Goal: Transaction & Acquisition: Obtain resource

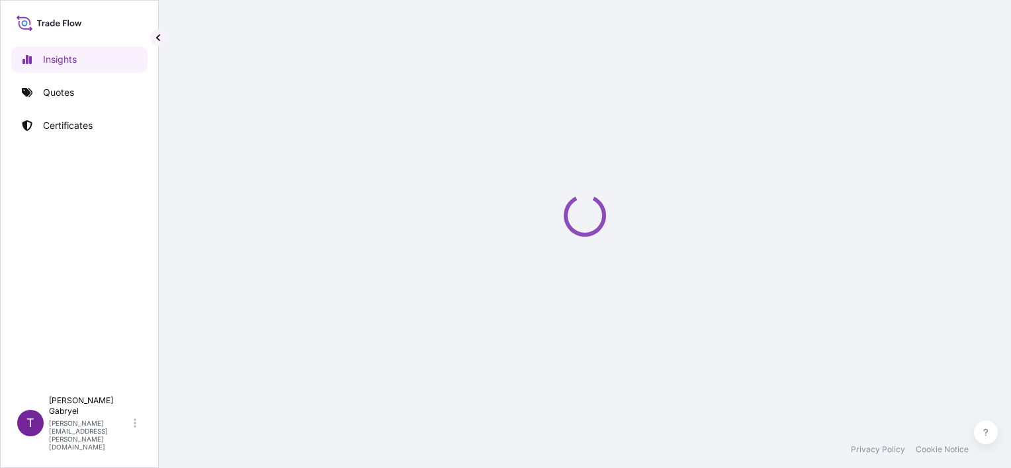
select select "2025"
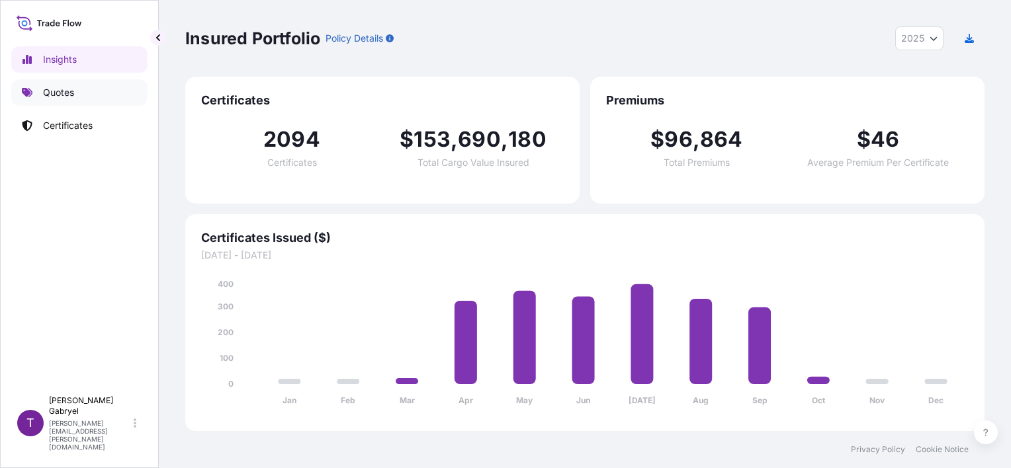
click at [87, 97] on link "Quotes" at bounding box center [79, 92] width 136 height 26
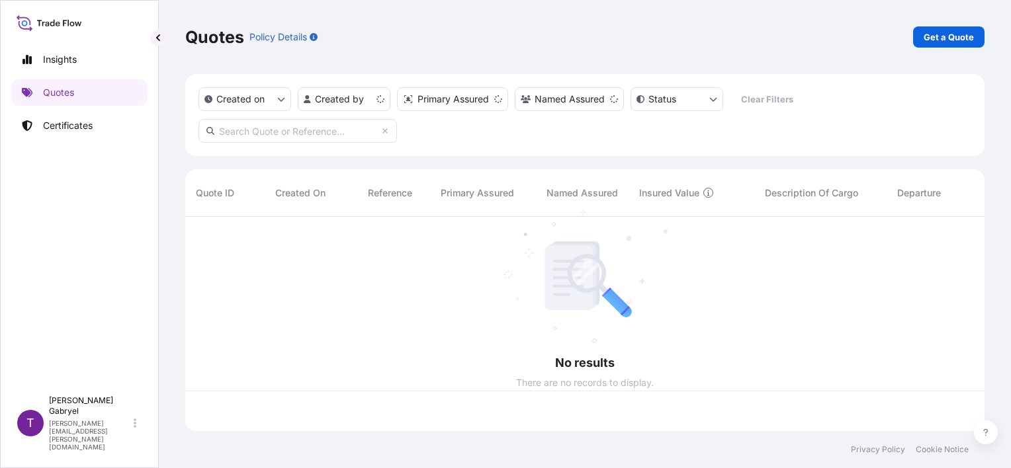
scroll to position [212, 788]
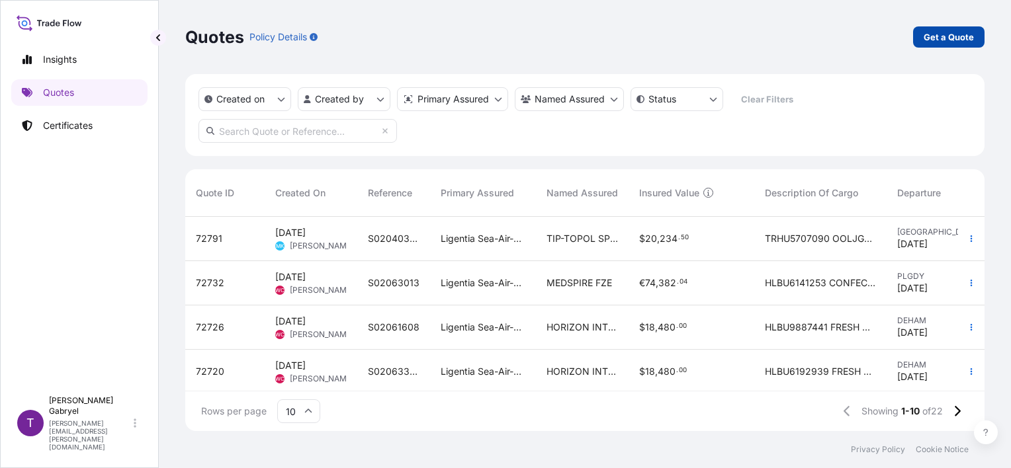
click at [948, 37] on p "Get a Quote" at bounding box center [948, 36] width 50 height 13
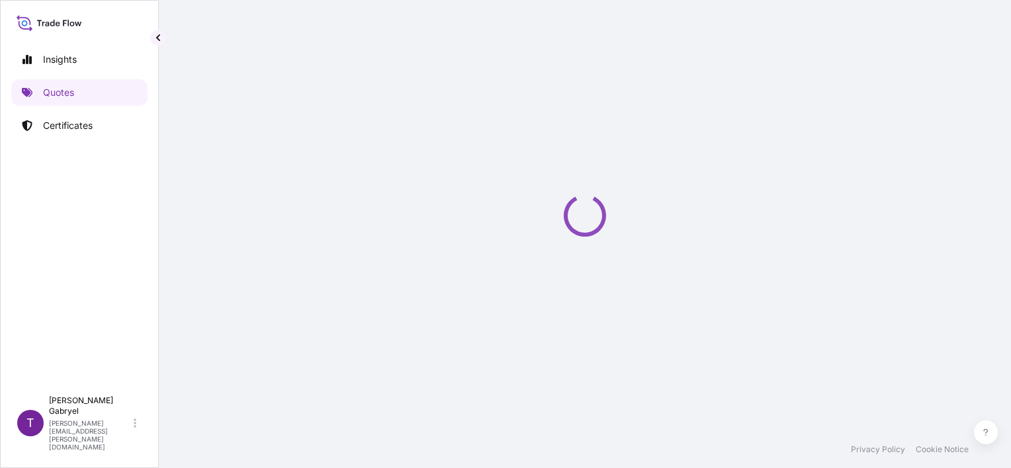
select select "Sea"
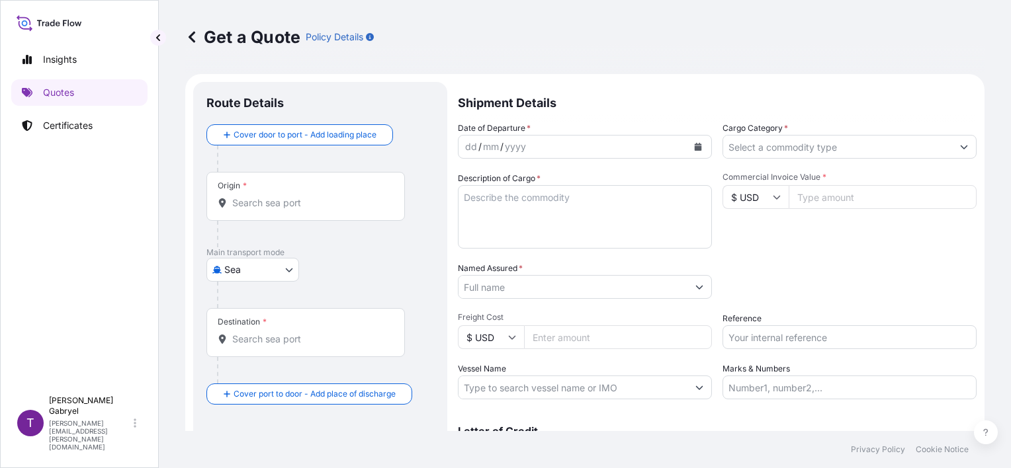
scroll to position [21, 0]
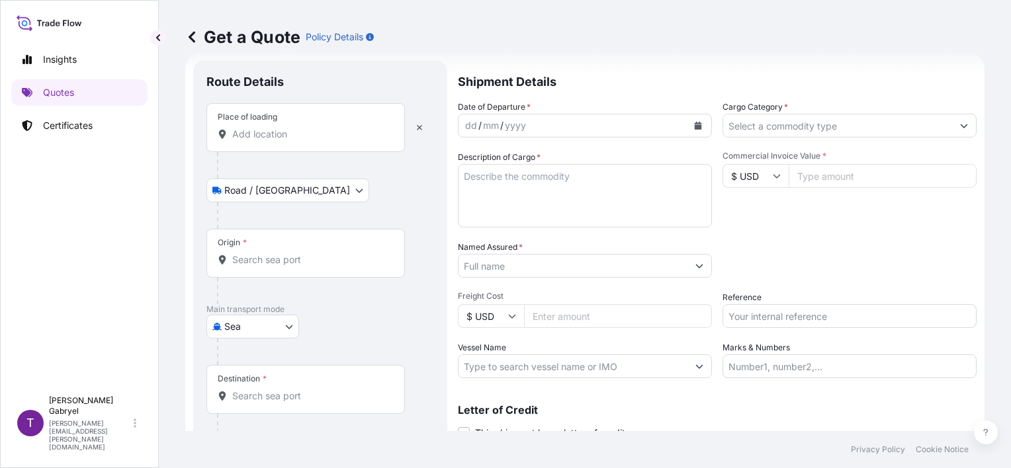
click at [286, 141] on div "Place of loading" at bounding box center [305, 127] width 198 height 49
click at [286, 141] on input "Place of loading" at bounding box center [310, 134] width 156 height 13
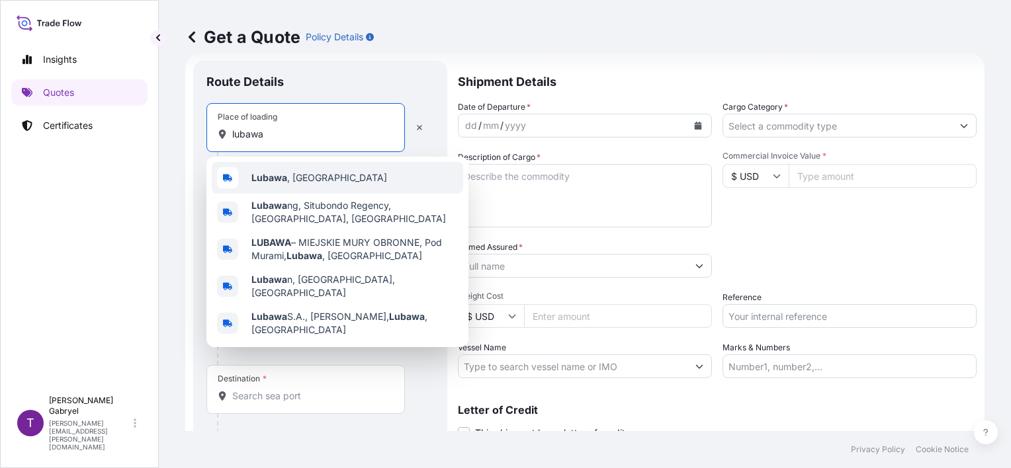
click at [286, 173] on b "Lubawa" at bounding box center [269, 177] width 36 height 11
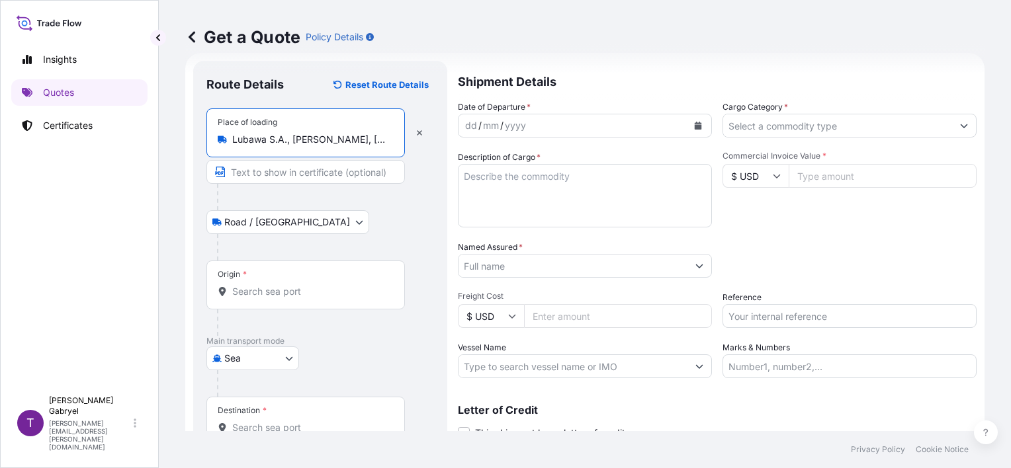
click at [325, 143] on input "Lubawa S.A., Kazimierza Wielkiego, Lubawa, Poland" at bounding box center [310, 139] width 156 height 13
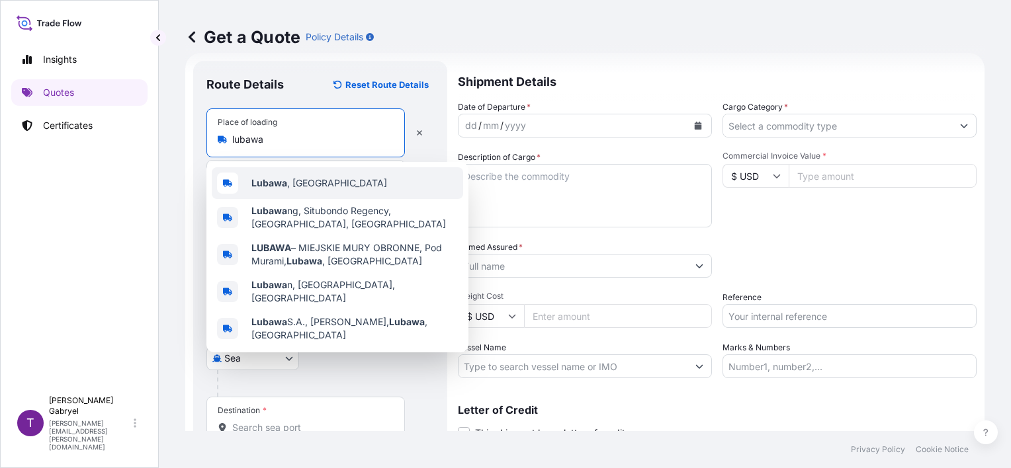
click at [309, 183] on span "Lubawa , Poland" at bounding box center [319, 183] width 136 height 13
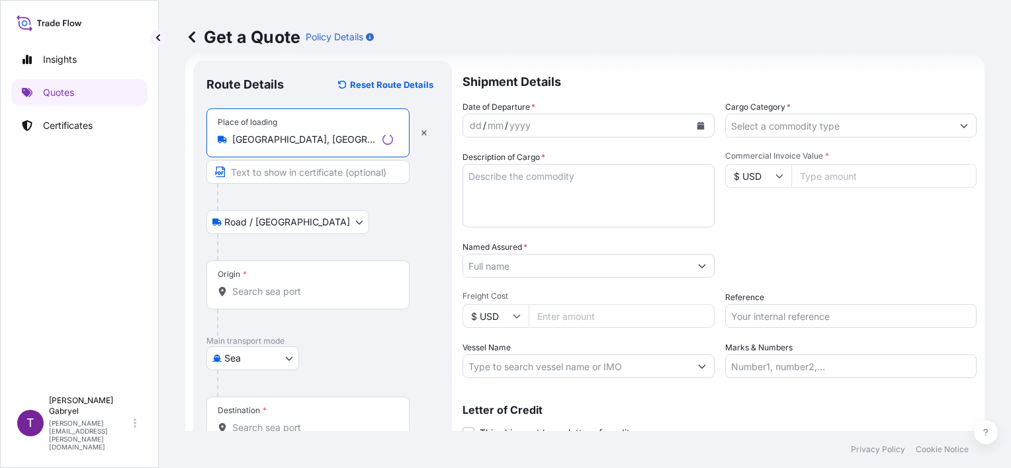
type input "Lubawa, Poland"
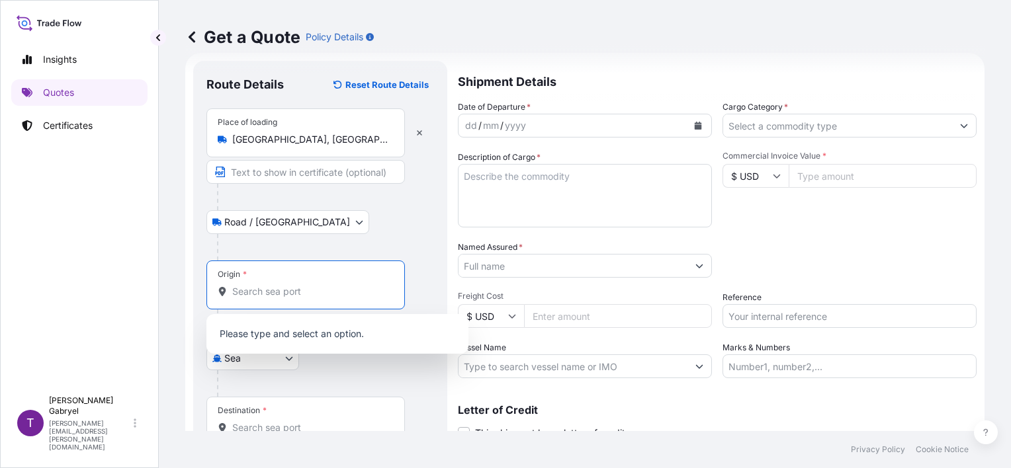
click at [254, 290] on input "Origin *" at bounding box center [310, 291] width 156 height 13
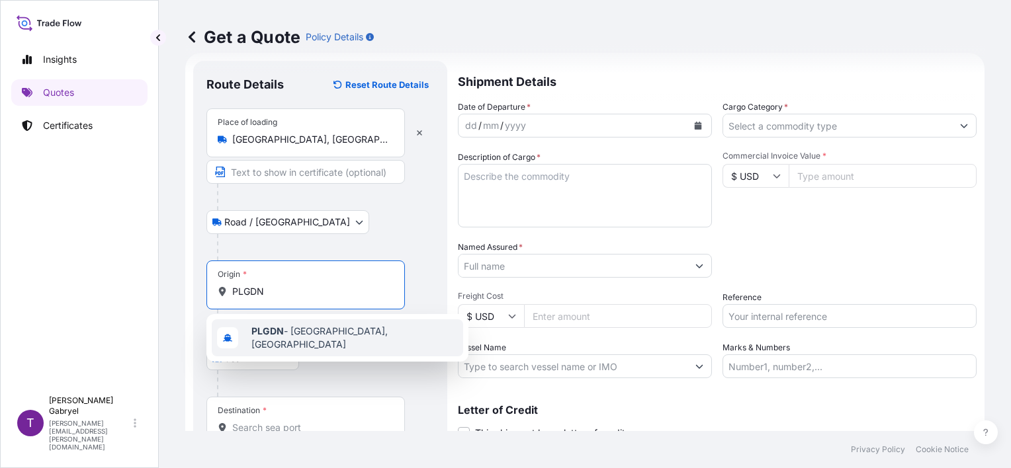
click at [274, 331] on b "PLGDN" at bounding box center [267, 330] width 32 height 11
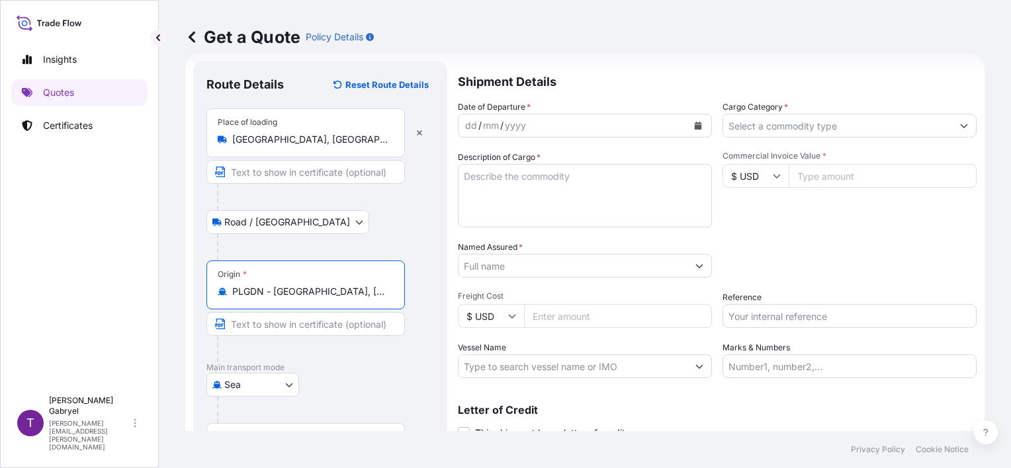
type input "PLGDN - Gdansk, Poland"
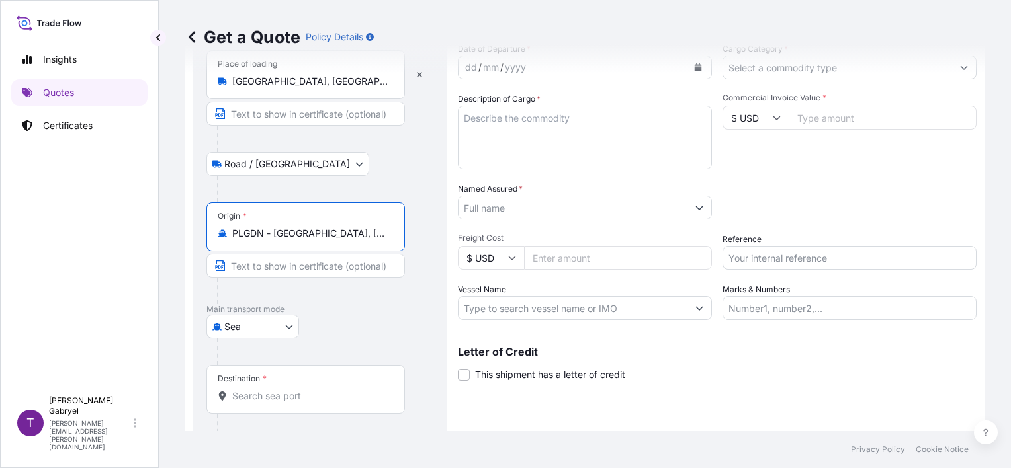
scroll to position [130, 0]
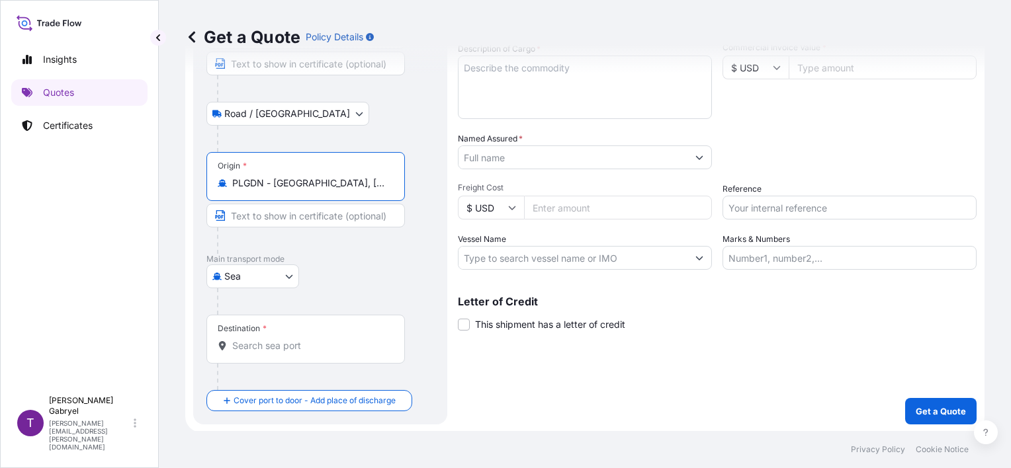
click at [286, 341] on input "Destination *" at bounding box center [310, 345] width 156 height 13
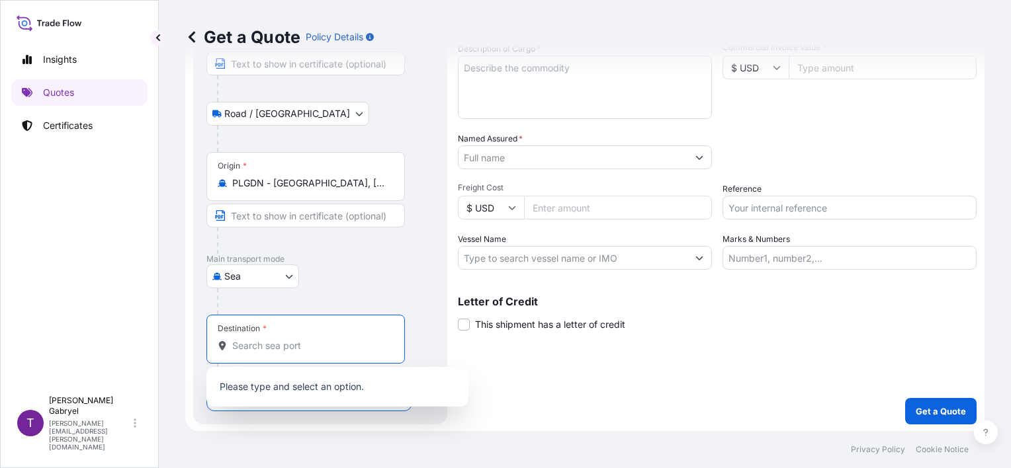
paste input "Yantian"
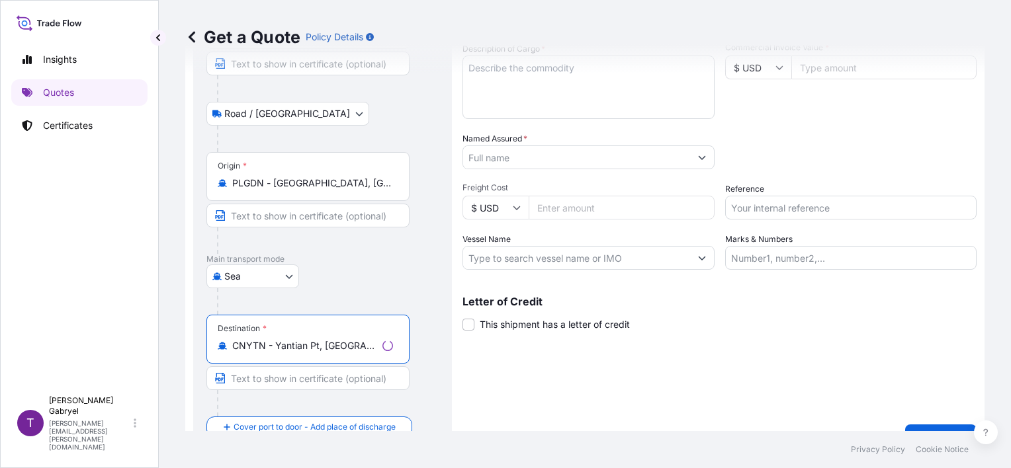
type input "CNYTN - Yantian Pt, China"
click at [648, 397] on div "Shipment Details Date of Departure * dd / mm / yyyy Cargo Category * Descriptio…" at bounding box center [719, 201] width 514 height 499
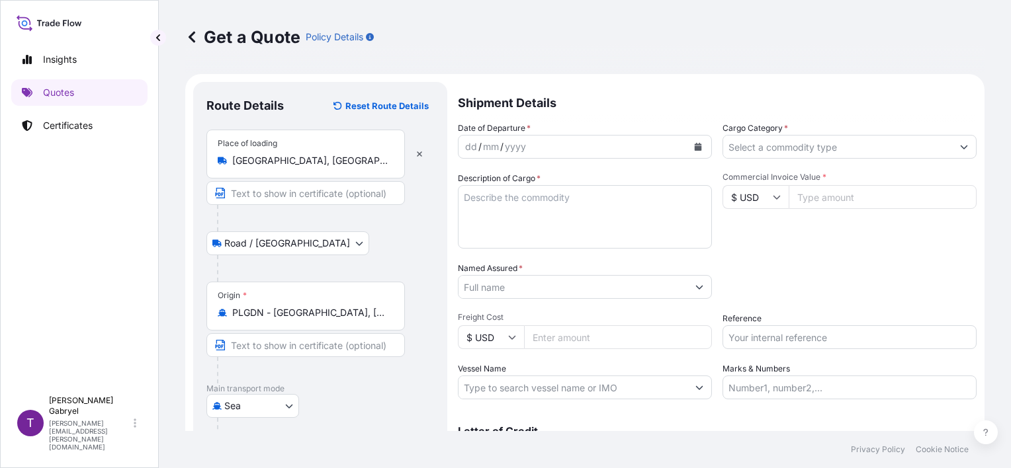
click at [820, 151] on input "Cargo Category *" at bounding box center [837, 147] width 229 height 24
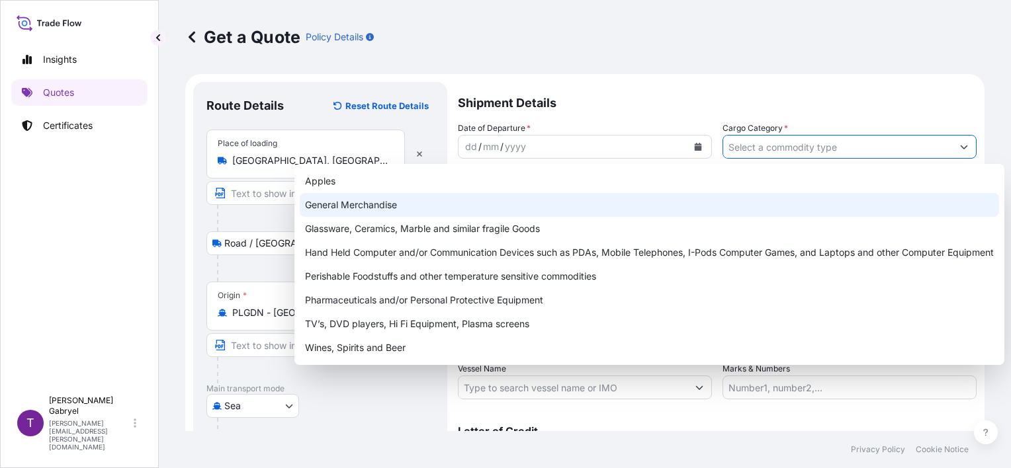
click at [616, 196] on div "General Merchandise" at bounding box center [649, 205] width 699 height 24
type input "General Merchandise"
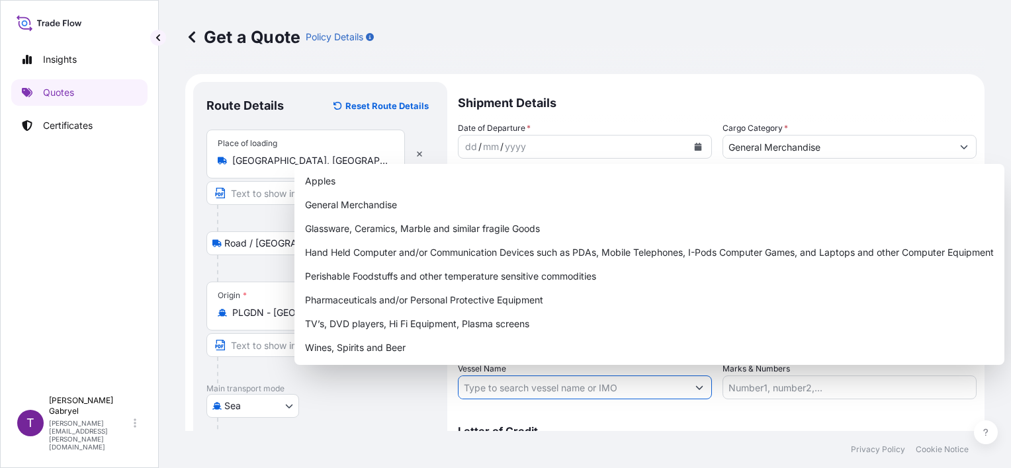
click at [522, 386] on input "Vessel Name" at bounding box center [572, 388] width 229 height 24
paste input "OOCL ZEEBRUGGE 007E"
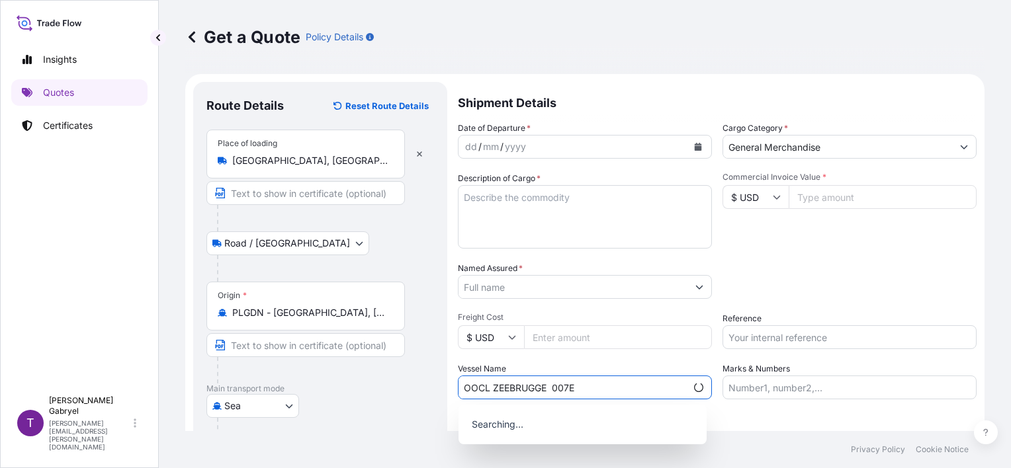
drag, startPoint x: 554, startPoint y: 389, endPoint x: 574, endPoint y: 380, distance: 21.6
click at [554, 389] on input "OOCL ZEEBRUGGE 007E" at bounding box center [572, 388] width 228 height 24
type input "OOCL ZEEBRUGGE/007E"
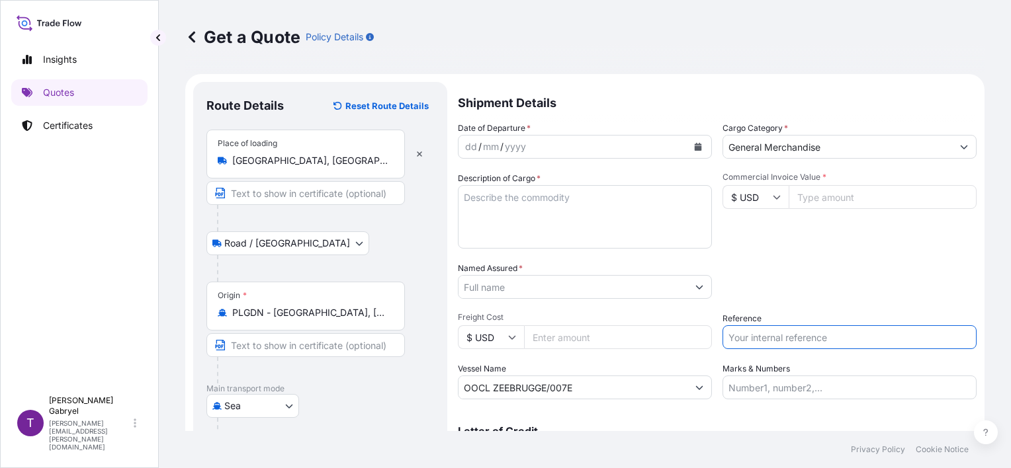
click at [765, 339] on input "Reference" at bounding box center [849, 337] width 254 height 24
paste input "S02063775"
type input "S02063775"
click at [806, 272] on div "Packing Category Type to search a container mode Please select a primary mode o…" at bounding box center [849, 280] width 254 height 37
click at [688, 143] on button "Calendar" at bounding box center [697, 146] width 21 height 21
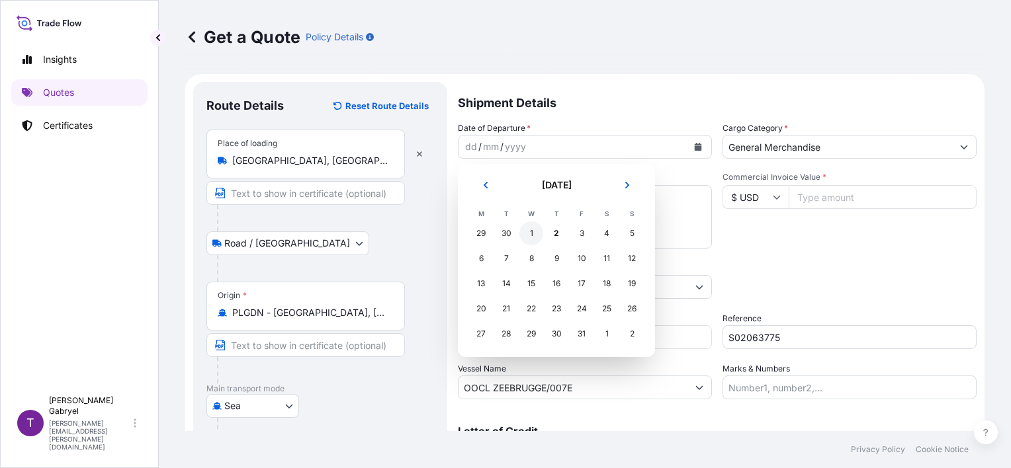
click at [528, 235] on div "1" at bounding box center [531, 234] width 24 height 24
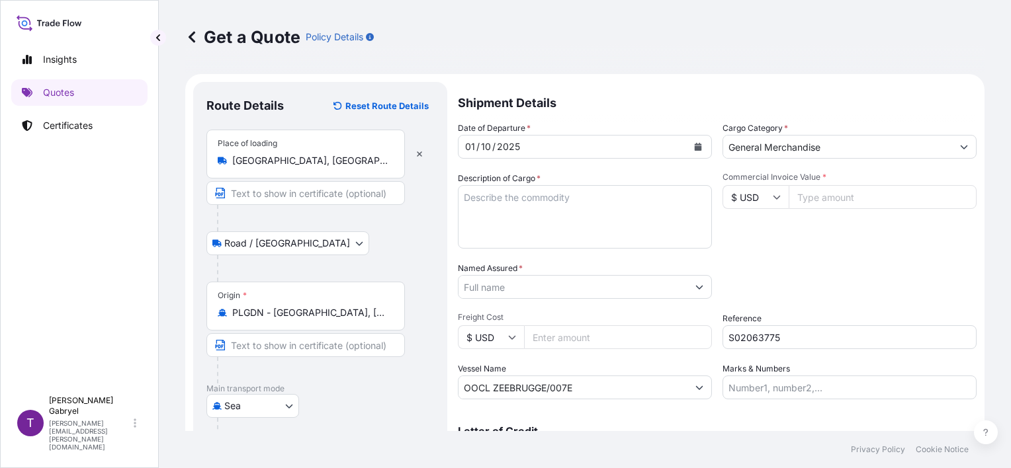
click at [902, 294] on div "Packing Category Type to search a container mode Please select a primary mode o…" at bounding box center [849, 280] width 254 height 37
click at [558, 205] on textarea "Description of Cargo *" at bounding box center [585, 217] width 254 height 64
paste textarea "UNEDGED BEECH TIMBER"
drag, startPoint x: 530, startPoint y: 169, endPoint x: 537, endPoint y: 181, distance: 13.6
click at [530, 169] on div "Date of Departure * 01 / 10 / 2025 Cargo Category * General Merchandise Descrip…" at bounding box center [717, 261] width 519 height 278
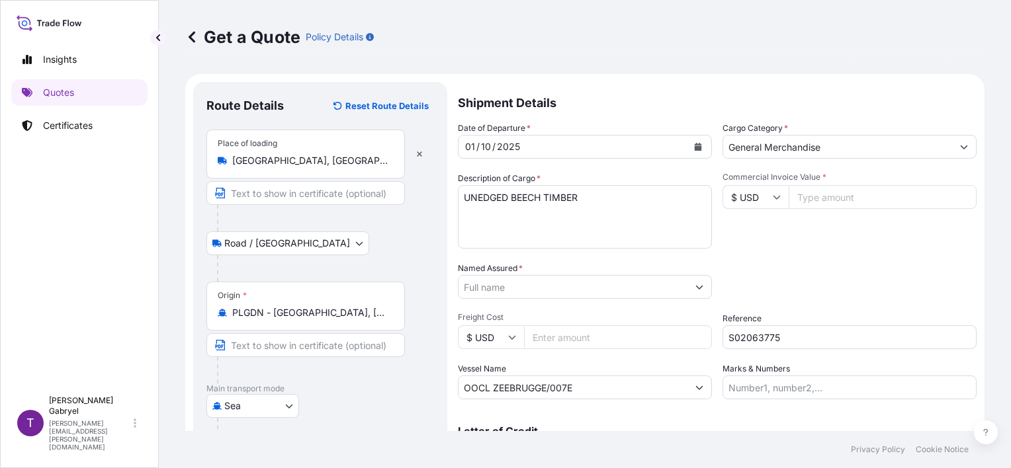
click at [636, 216] on textarea "UNEDGED BEECH TIMBER" at bounding box center [585, 217] width 254 height 64
paste textarea "MEDU8295317"
click at [578, 237] on textarea "UNEDGED BEECH TIMBER MEDU8295317" at bounding box center [585, 217] width 254 height 64
paste textarea "MAGU5193289"
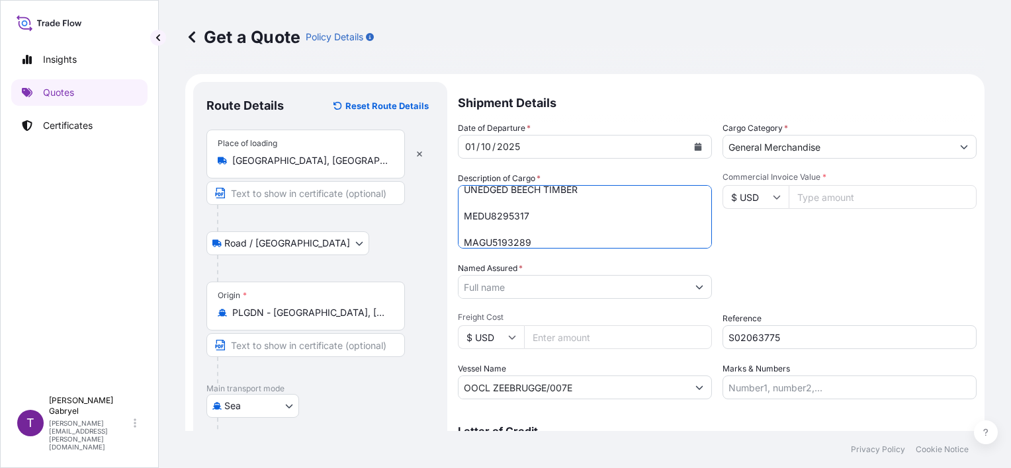
click at [487, 226] on textarea "UNEDGED BEECH TIMBER MEDU8295317 MAGU5193289" at bounding box center [585, 217] width 254 height 64
paste textarea "16 PACKAGES"
click at [542, 233] on textarea "UNEDGED BEECH TIMBER MEDU8295317 16 PACKAGES MAGU5193289" at bounding box center [585, 217] width 254 height 64
paste textarea "16 PACKAGES"
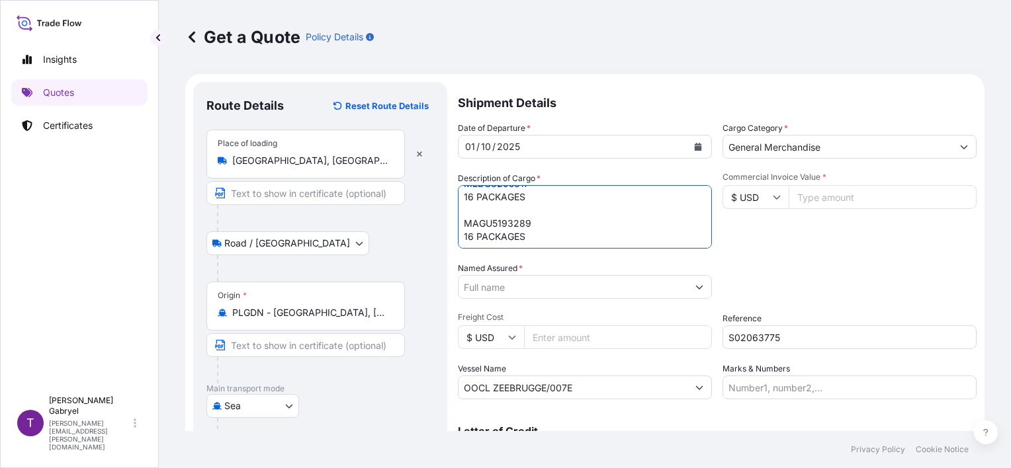
scroll to position [48, 0]
click at [509, 244] on textarea "UNEDGED BEECH TIMBER MEDU8295317 16 PACKAGES MAGU5193289 16 PACKAGES" at bounding box center [585, 217] width 254 height 64
paste textarea "GROSS WEIGHT:"
click at [508, 204] on textarea "UNEDGED BEECH TIMBER MEDU8295317 16 PACKAGES MAGU5193289 16 PACKAGES GROSS WEIG…" at bounding box center [585, 217] width 254 height 64
click at [509, 196] on textarea "UNEDGED BEECH TIMBER MEDU8295317 16 PACKAGES MAGU5193289 16 PACKAGES GROSS WEIG…" at bounding box center [585, 217] width 254 height 64
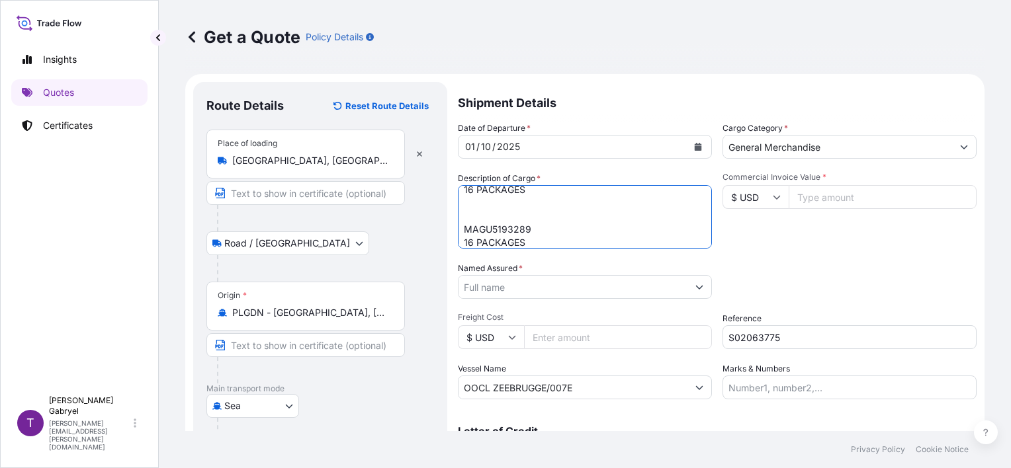
paste textarea "GROSS WEIGHT:"
click at [556, 241] on textarea "UNEDGED BEECH TIMBER MEDU8295317 16 PACKAGES GROSS WEIGHT: MAGU5193289 16 PACKA…" at bounding box center [585, 217] width 254 height 64
click at [559, 246] on textarea "UNEDGED BEECH TIMBER MEDU8295317 16 PACKAGES GROSS WEIGHT: MAGU5193289 16 PACKA…" at bounding box center [585, 217] width 254 height 64
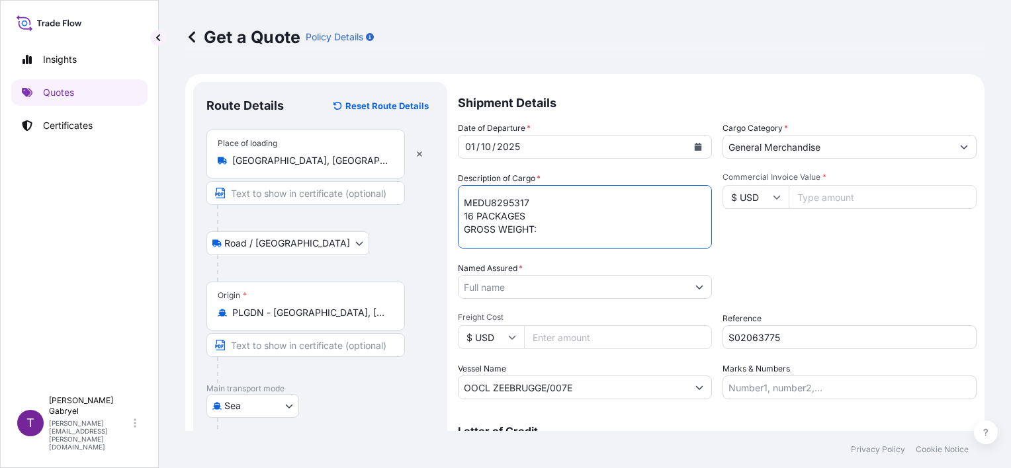
click at [572, 230] on textarea "UNEDGED BEECH TIMBER MEDU8295317 16 PACKAGES GROSS WEIGHT: MAGU5193289 16 PACKA…" at bounding box center [585, 217] width 254 height 64
paste textarea "25120"
click at [630, 234] on textarea "UNEDGED BEECH TIMBER MEDU8295317 16 PACKAGES GROSS WEIGHT: 25120 KG/ MAGU519328…" at bounding box center [585, 217] width 254 height 64
paste textarea "26,86"
click at [584, 230] on textarea "UNEDGED BEECH TIMBER MEDU8295317 16 PACKAGES GROSS WEIGHT: 25120 KG/ 26,86 MAGU…" at bounding box center [585, 217] width 254 height 64
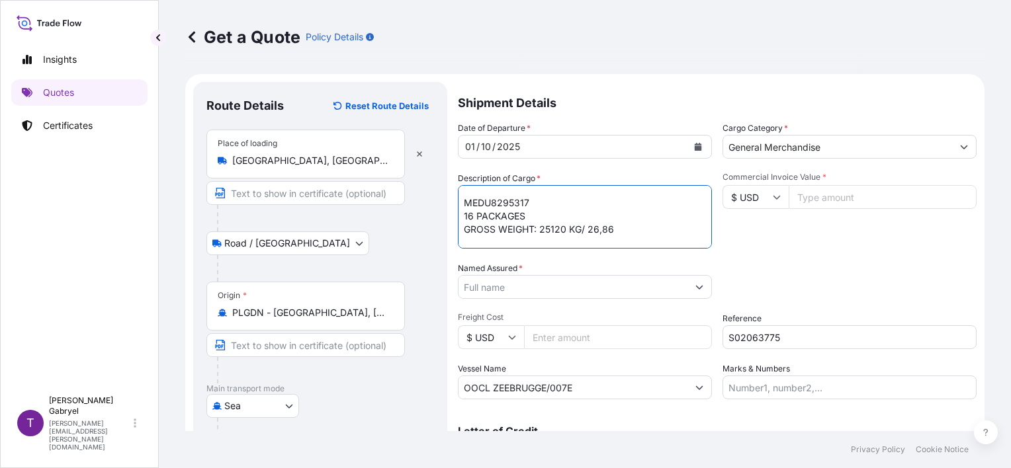
click at [583, 241] on textarea "UNEDGED BEECH TIMBER MEDU8295317 16 PACKAGES GROSS WEIGHT: 25120 KG/ 26,86 MAGU…" at bounding box center [585, 217] width 254 height 64
click at [638, 225] on textarea "UNEDGED BEECH TIMBER MEDU8295317 16 PACKAGES GROSS WEIGHT: 25120 KG/ 26,86 MAGU…" at bounding box center [585, 217] width 254 height 64
click at [577, 232] on textarea "UNEDGED BEECH TIMBER MEDU8295317 16 PACKAGES GROSS WEIGHT: 25120 KG/ 26,86 MTQ …" at bounding box center [585, 217] width 254 height 64
click at [579, 228] on textarea "UNEDGED BEECH TIMBER MEDU8295317 16 PACKAGES GROSS WEIGHT: 25120 KG/ 26,86 MTQ …" at bounding box center [585, 217] width 254 height 64
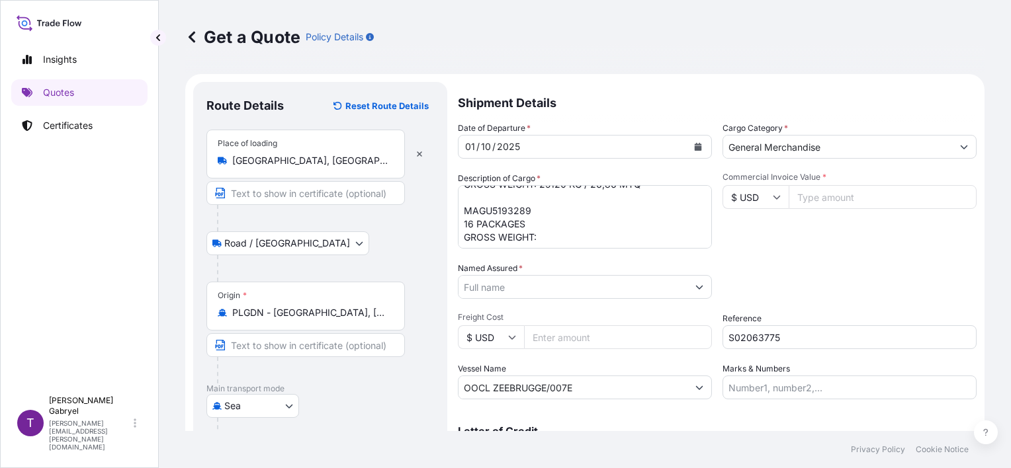
click at [560, 228] on textarea "UNEDGED BEECH TIMBER MEDU8295317 16 PACKAGES GROSS WEIGHT: 25120 KG / 26,86 MTQ…" at bounding box center [585, 217] width 254 height 64
click at [563, 237] on textarea "UNEDGED BEECH TIMBER MEDU8295317 16 PACKAGES GROSS WEIGHT: 25120 KG / 26,86 MTQ…" at bounding box center [585, 217] width 254 height 64
paste textarea "26590"
click at [660, 246] on textarea "UNEDGED BEECH TIMBER MEDU8295317 16 PACKAGES GROSS WEIGHT: 25120 KG / 26,86 MTQ…" at bounding box center [585, 217] width 254 height 64
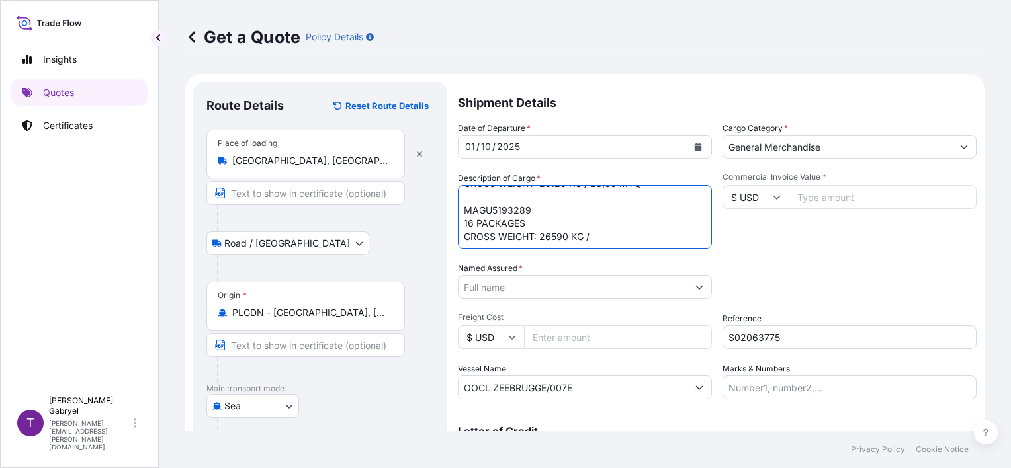
paste textarea "27,338"
click at [611, 224] on textarea "UNEDGED BEECH TIMBER MEDU8295317 16 PACKAGES GROSS WEIGHT: 25120 KG / 26,86 MTQ…" at bounding box center [585, 217] width 254 height 64
type textarea "UNEDGED BEECH TIMBER MEDU8295317 16 PACKAGES GROSS WEIGHT: 25120 KG / 26,860 MT…"
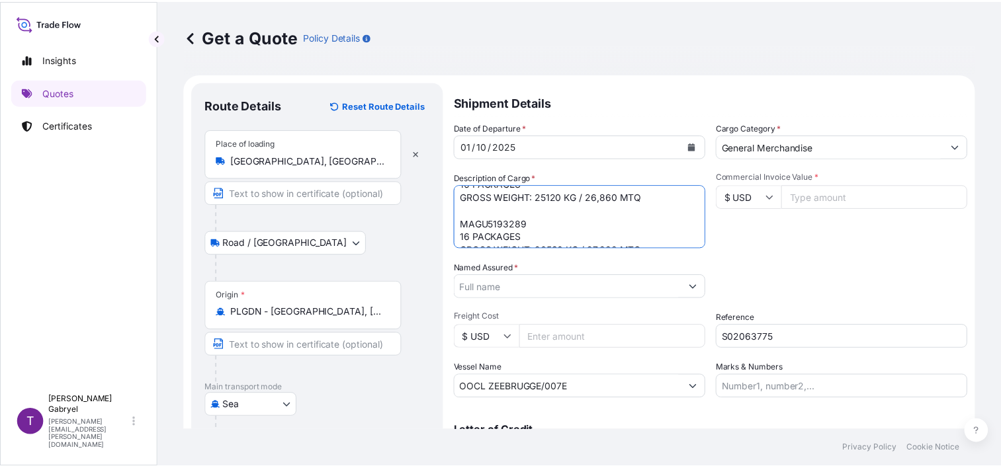
scroll to position [67, 0]
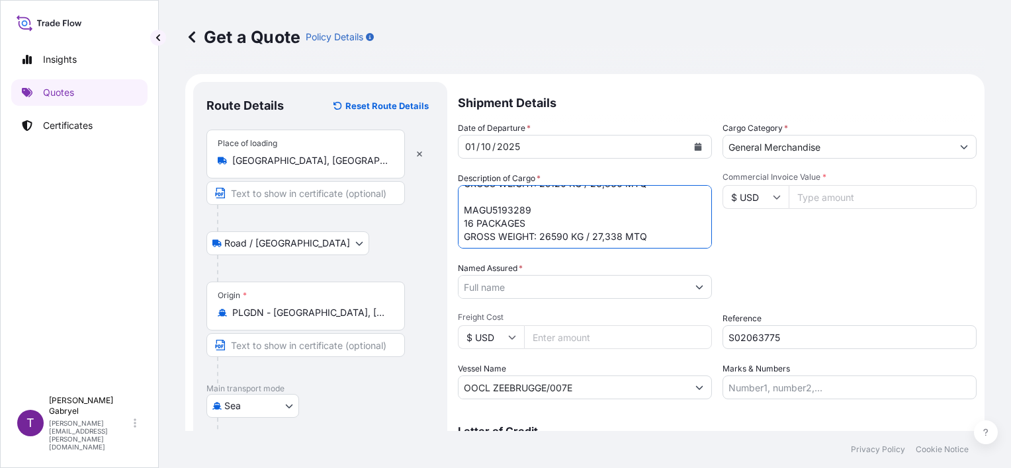
click at [515, 292] on input "Named Assured *" at bounding box center [572, 287] width 229 height 24
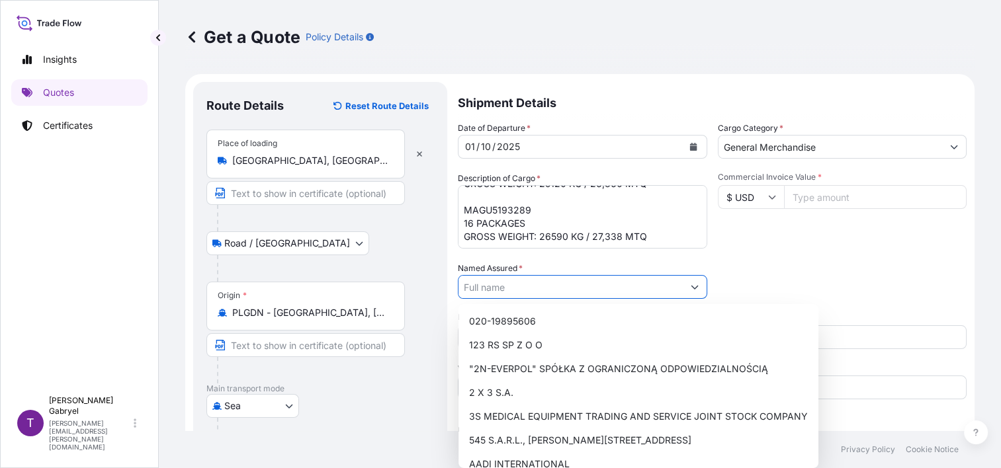
paste input "GUANGDONG DINGSHUN IMPORT AND EXPORT TRADE CO.,LTD"
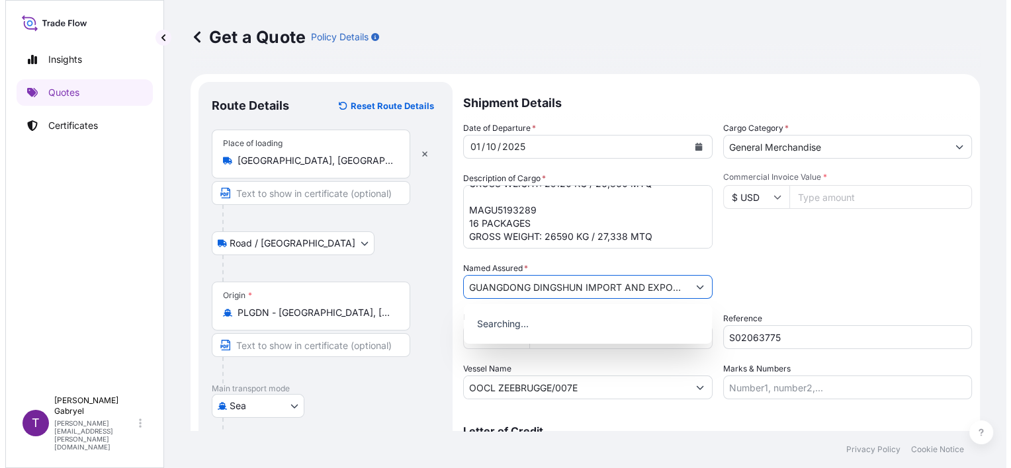
scroll to position [0, 71]
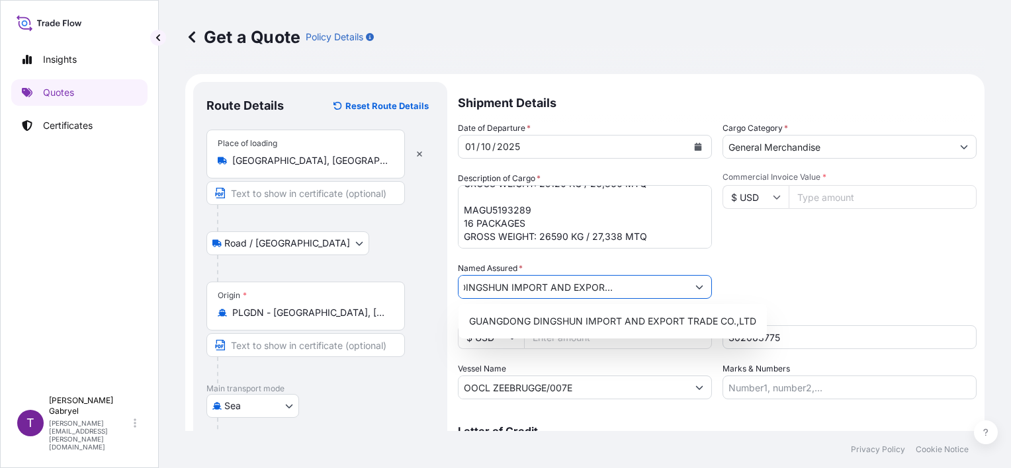
type input "GUANGDONG DINGSHUN IMPORT AND EXPORT TRADE CO.,LTD"
drag, startPoint x: 492, startPoint y: 291, endPoint x: 784, endPoint y: 296, distance: 291.8
click at [784, 296] on div "Date of Departure * 01 / 10 / 2025 Cargo Category * General Merchandise Descrip…" at bounding box center [717, 261] width 519 height 278
click at [573, 318] on span "GUANGDONG DINGSHUN IMPORT AND EXPORT TRADE CO.,LTD" at bounding box center [612, 321] width 287 height 13
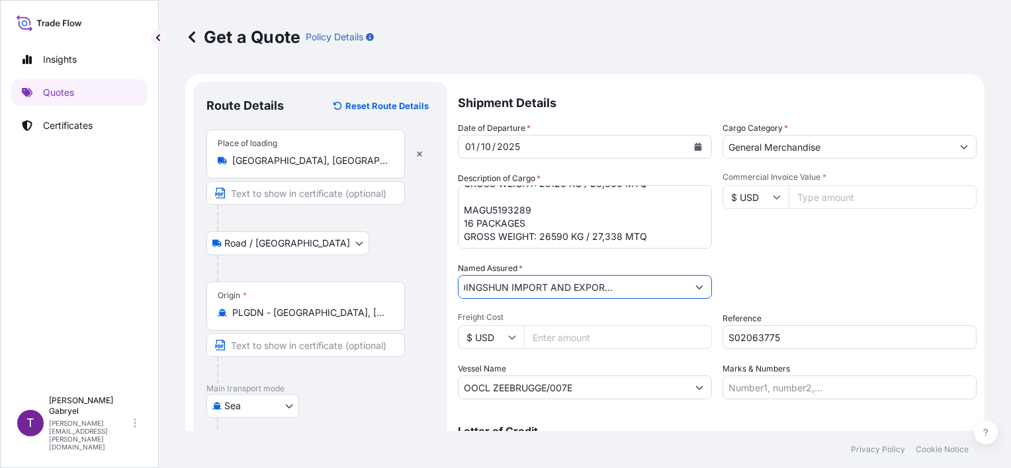
click at [515, 289] on input "GUANGDONG DINGSHUN IMPORT AND EXPORT TRADE CO.,LTD" at bounding box center [572, 287] width 229 height 24
click at [790, 274] on div "Packing Category Type to search a container mode Please select a primary mode o…" at bounding box center [849, 280] width 254 height 37
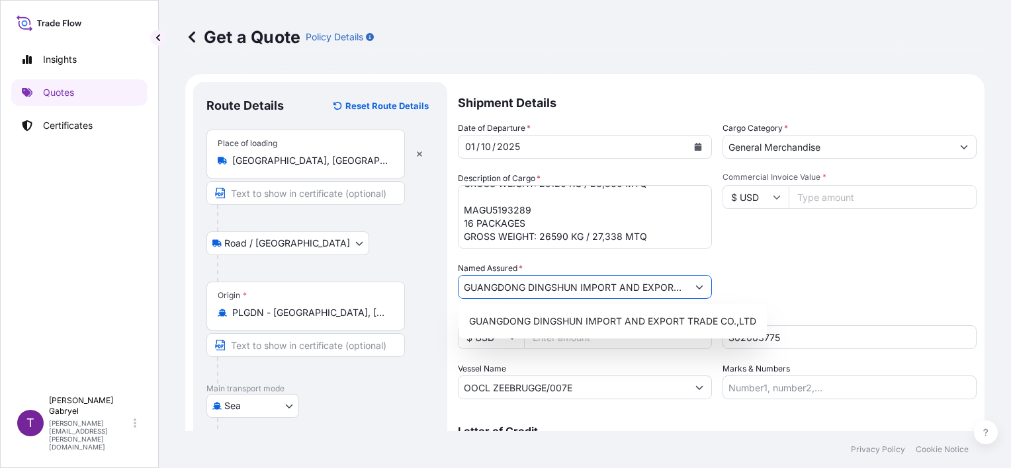
click at [599, 294] on input "GUANGDONG DINGSHUN IMPORT AND EXPORT TRADE CO.,LTD" at bounding box center [572, 287] width 229 height 24
drag, startPoint x: 679, startPoint y: 292, endPoint x: 1073, endPoint y: 294, distance: 393.6
click at [1010, 294] on html "1 option available. Insights Quotes Certificates T Tomasz Gabryel tomasz.gabrye…" at bounding box center [505, 234] width 1011 height 468
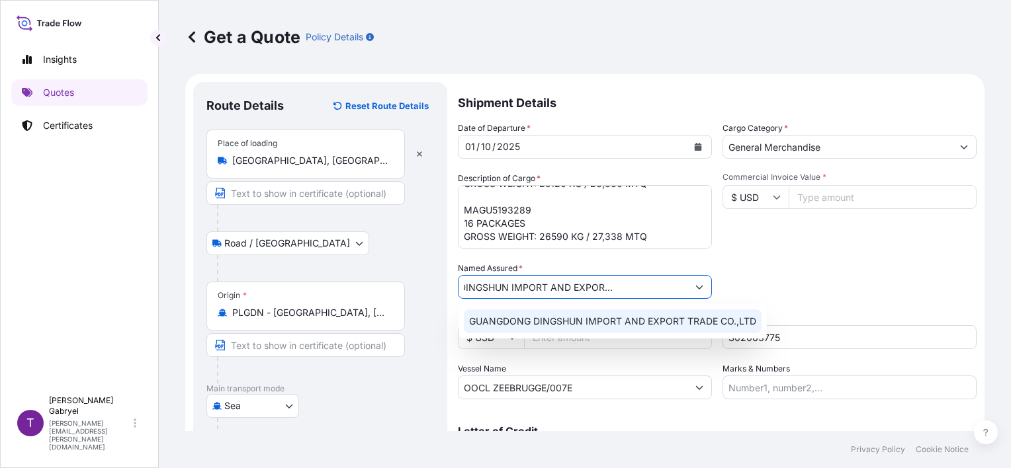
click at [697, 318] on span "GUANGDONG DINGSHUN IMPORT AND EXPORT TRADE CO.,LTD" at bounding box center [612, 321] width 287 height 13
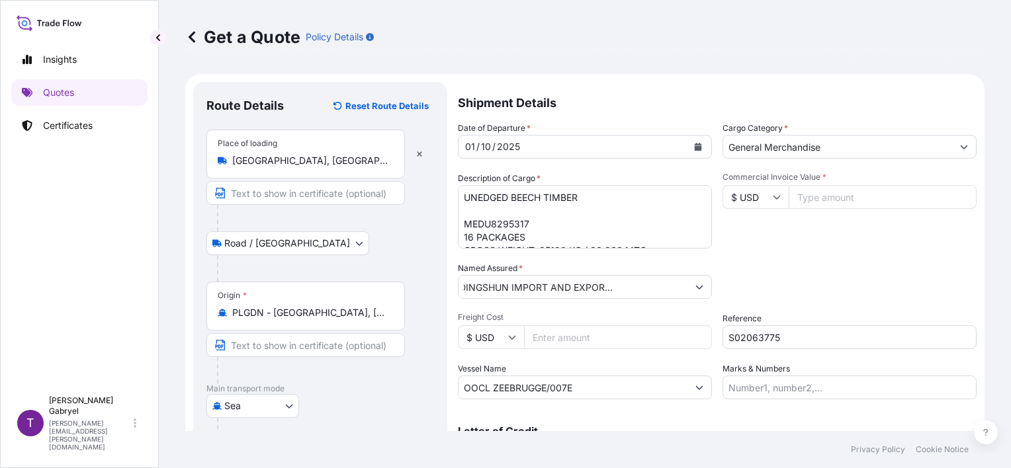
scroll to position [0, 0]
click at [756, 196] on input "$ USD" at bounding box center [755, 197] width 66 height 24
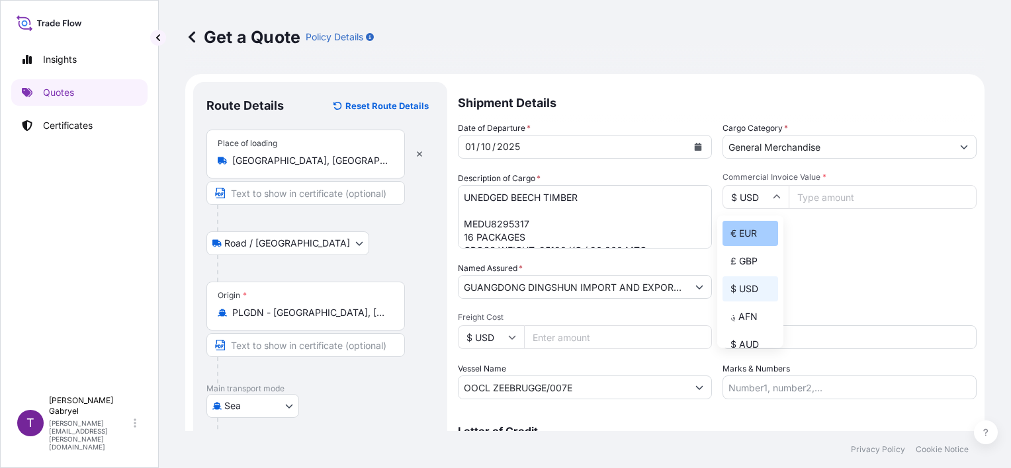
click at [738, 235] on div "€ EUR" at bounding box center [750, 233] width 56 height 25
type input "€ EUR"
click at [807, 198] on input "Commercial Invoice Value *" at bounding box center [882, 197] width 188 height 24
type input "20611"
type input "20611.24"
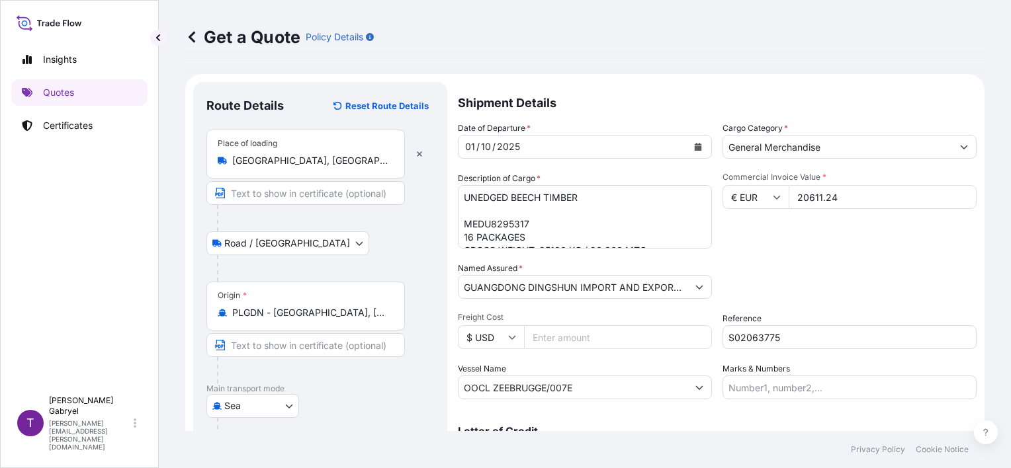
click at [848, 251] on div "Date of Departure * 01 / 10 / 2025 Cargo Category * General Merchandise Descrip…" at bounding box center [717, 261] width 519 height 278
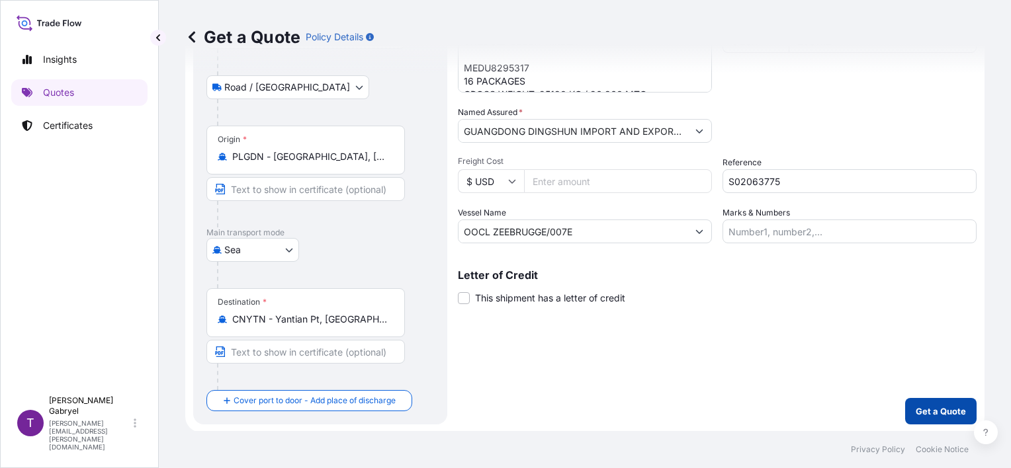
click at [939, 415] on p "Get a Quote" at bounding box center [940, 411] width 50 height 13
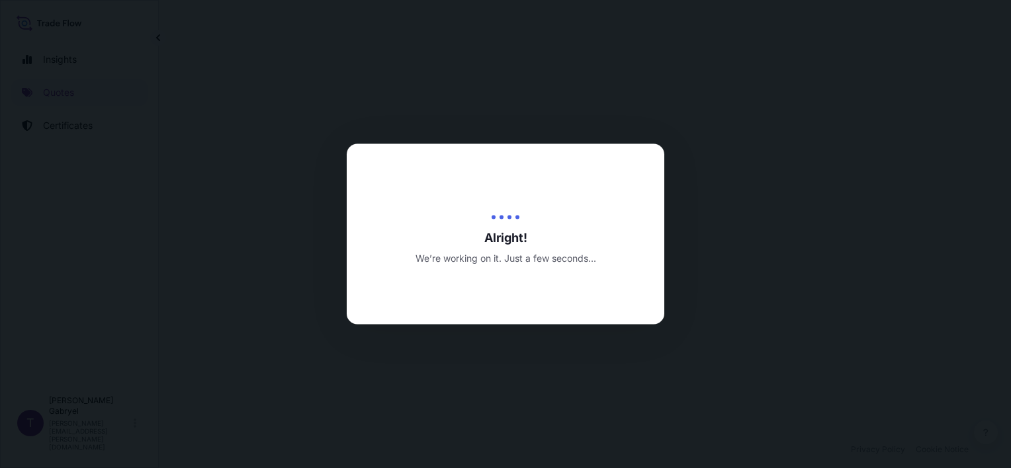
select select "Road / Inland"
select select "Sea"
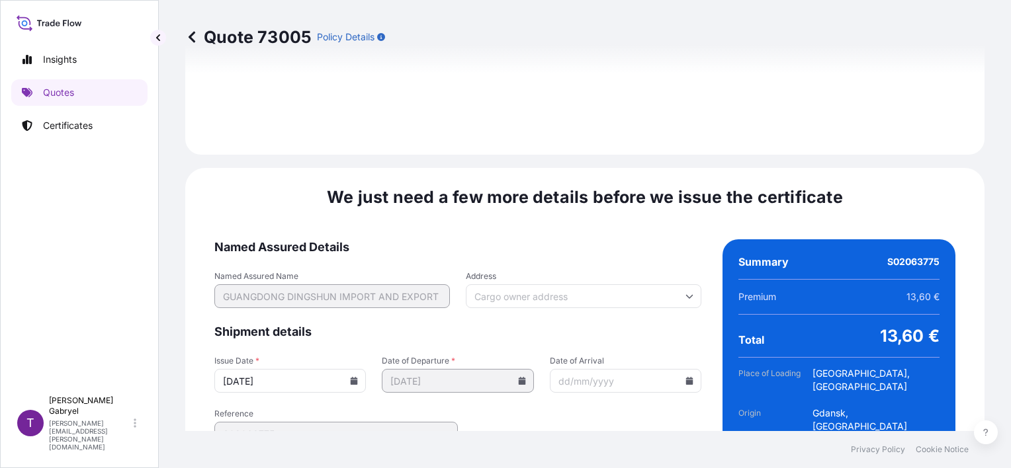
scroll to position [1687, 0]
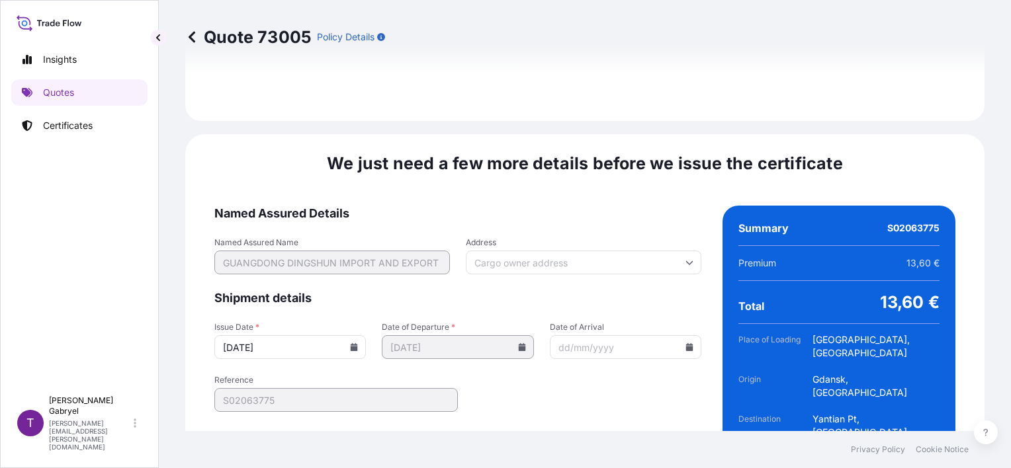
click at [343, 335] on input "02/10/2025" at bounding box center [289, 347] width 151 height 24
click at [351, 343] on icon at bounding box center [354, 347] width 7 height 8
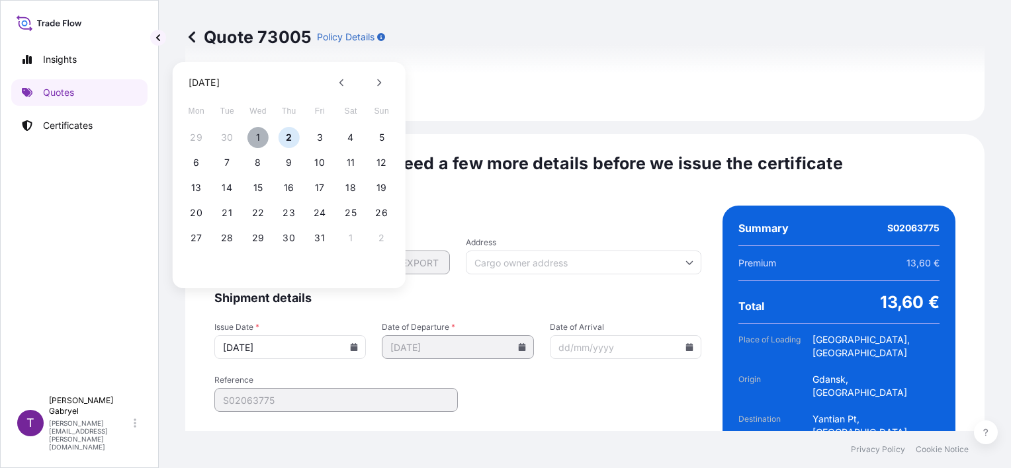
click at [263, 138] on button "1" at bounding box center [257, 137] width 21 height 21
type input "01/10/2025"
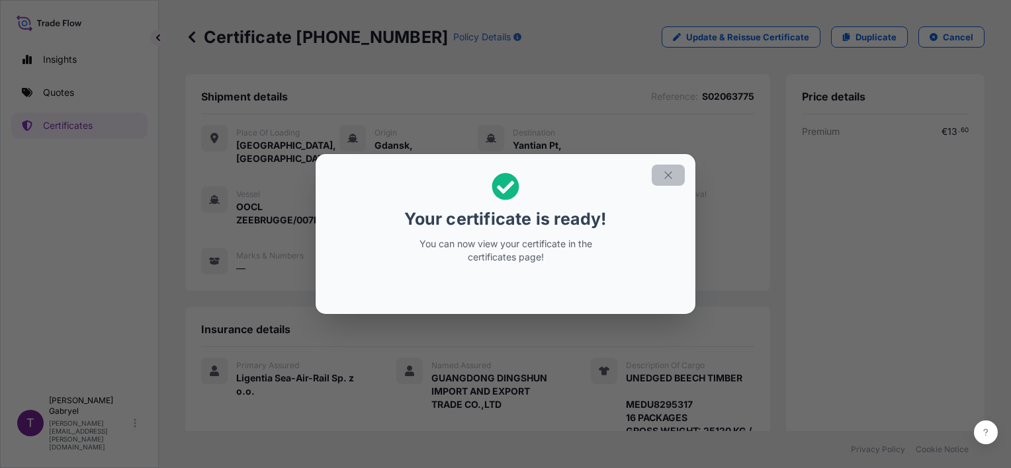
click at [668, 173] on icon "button" at bounding box center [668, 175] width 12 height 12
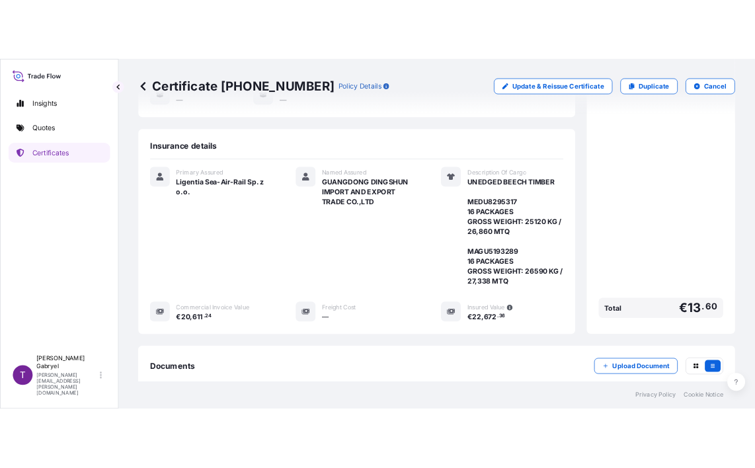
scroll to position [331, 0]
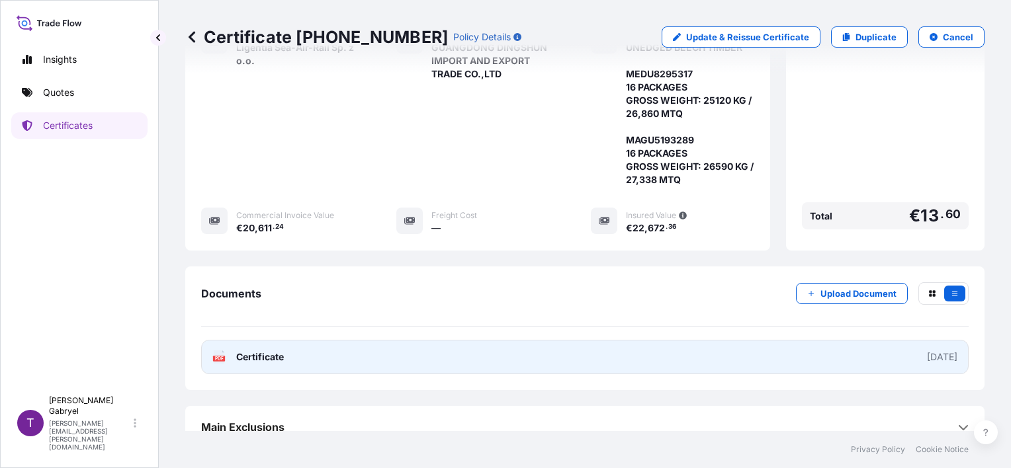
click at [408, 340] on link "PDF Certificate 2025-10-01" at bounding box center [584, 357] width 767 height 34
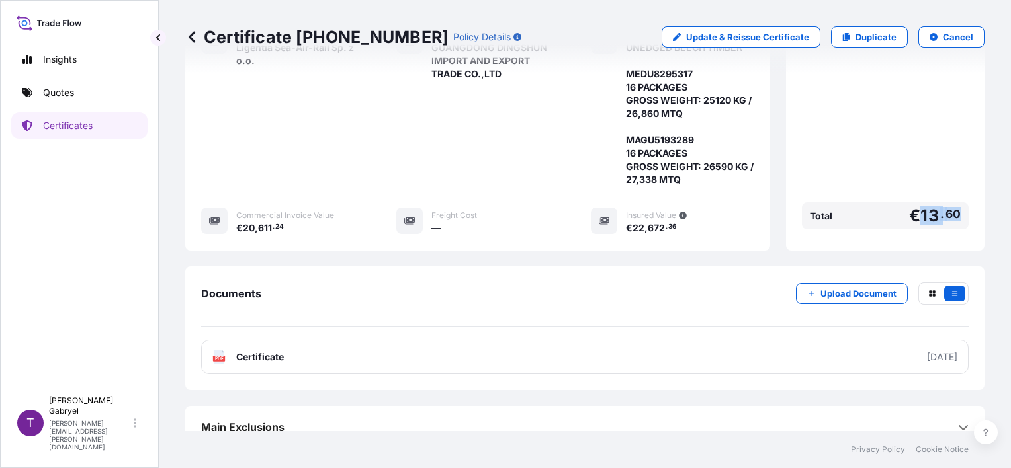
drag, startPoint x: 931, startPoint y: 200, endPoint x: 913, endPoint y: 202, distance: 17.9
click at [913, 202] on div "Total € 13 . 60" at bounding box center [885, 215] width 167 height 27
copy span "13 . 60"
